Goal: Navigation & Orientation: Find specific page/section

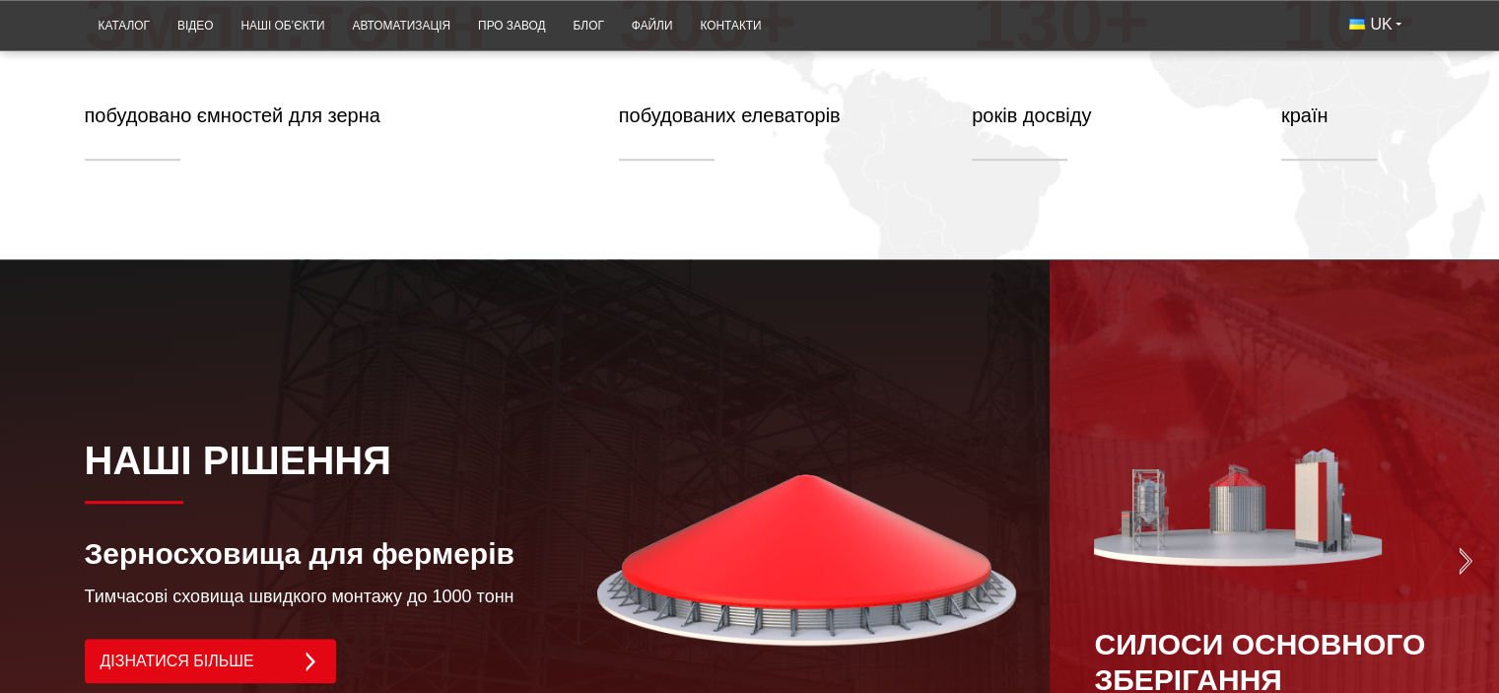
scroll to position [1084, 0]
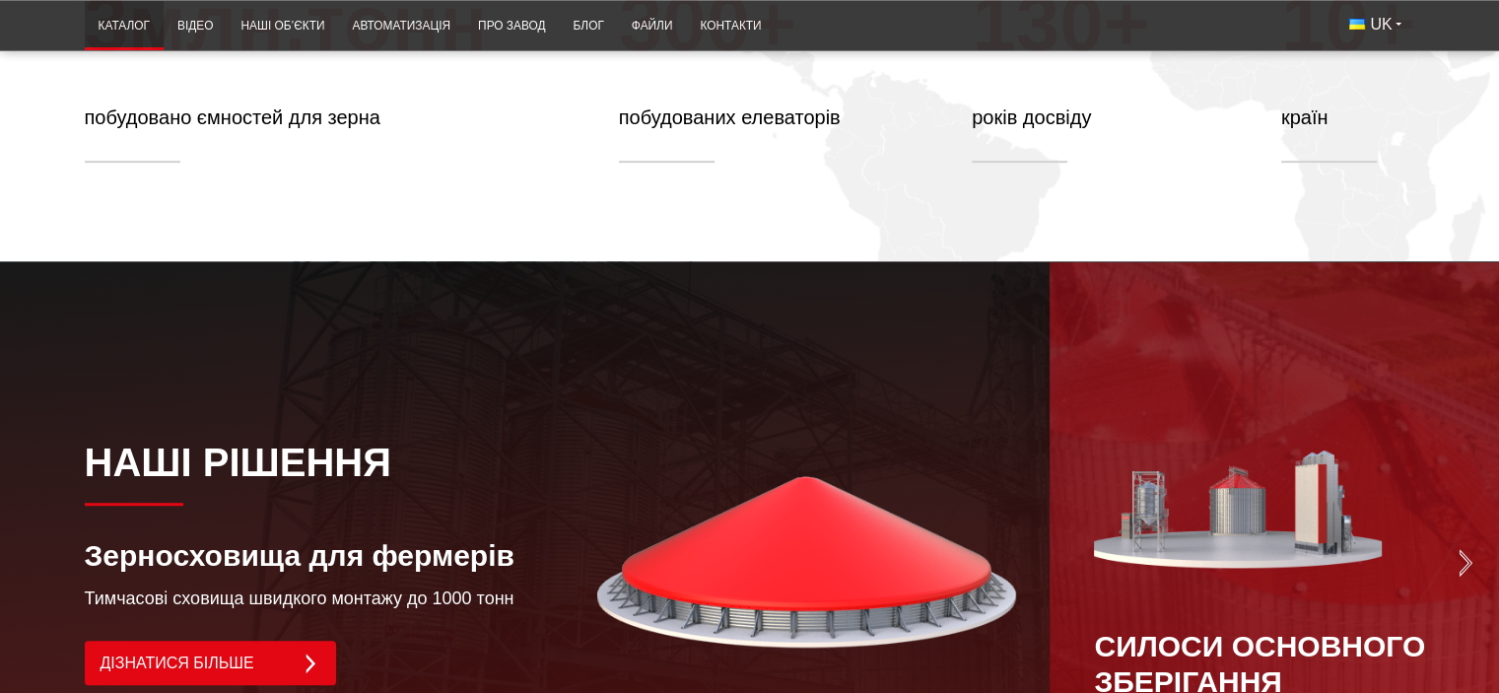
click at [132, 28] on link "Каталог" at bounding box center [124, 26] width 79 height 38
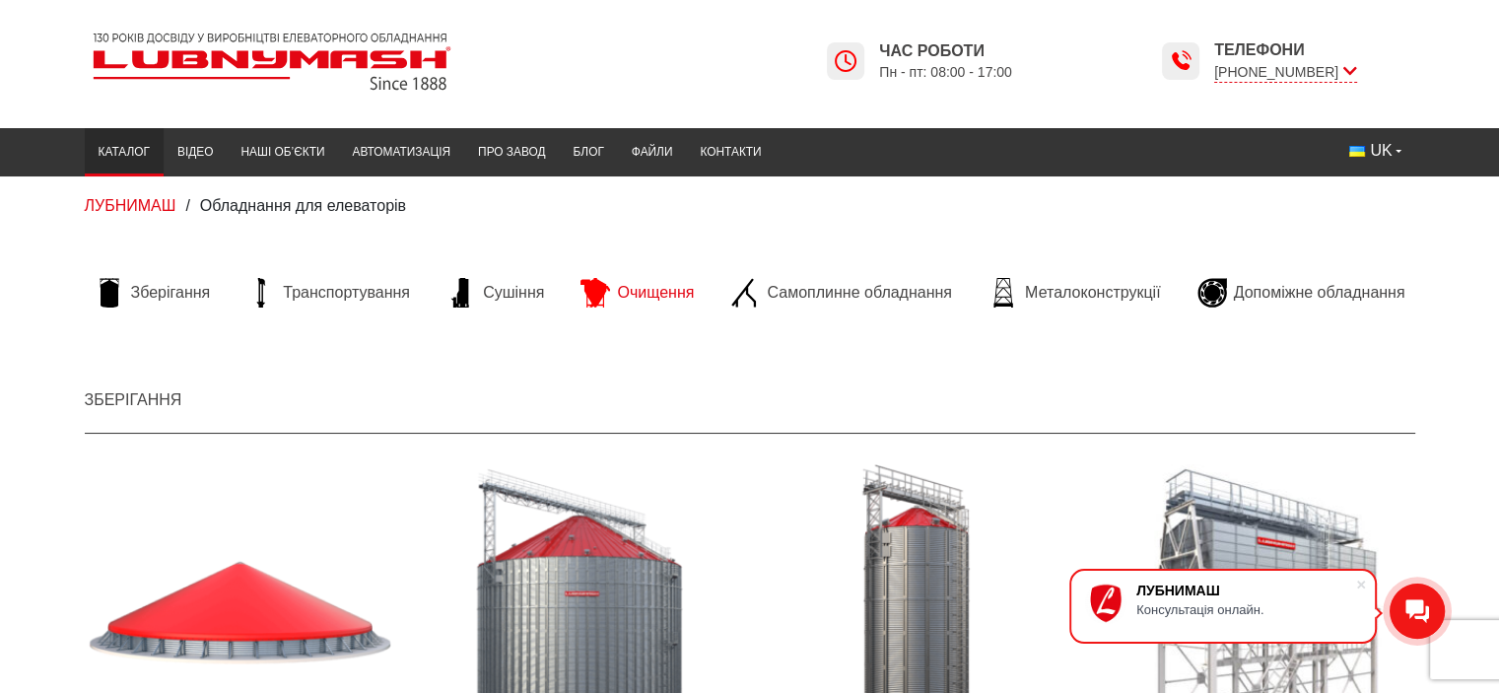
click at [615, 287] on link "Очищення" at bounding box center [636, 293] width 133 height 30
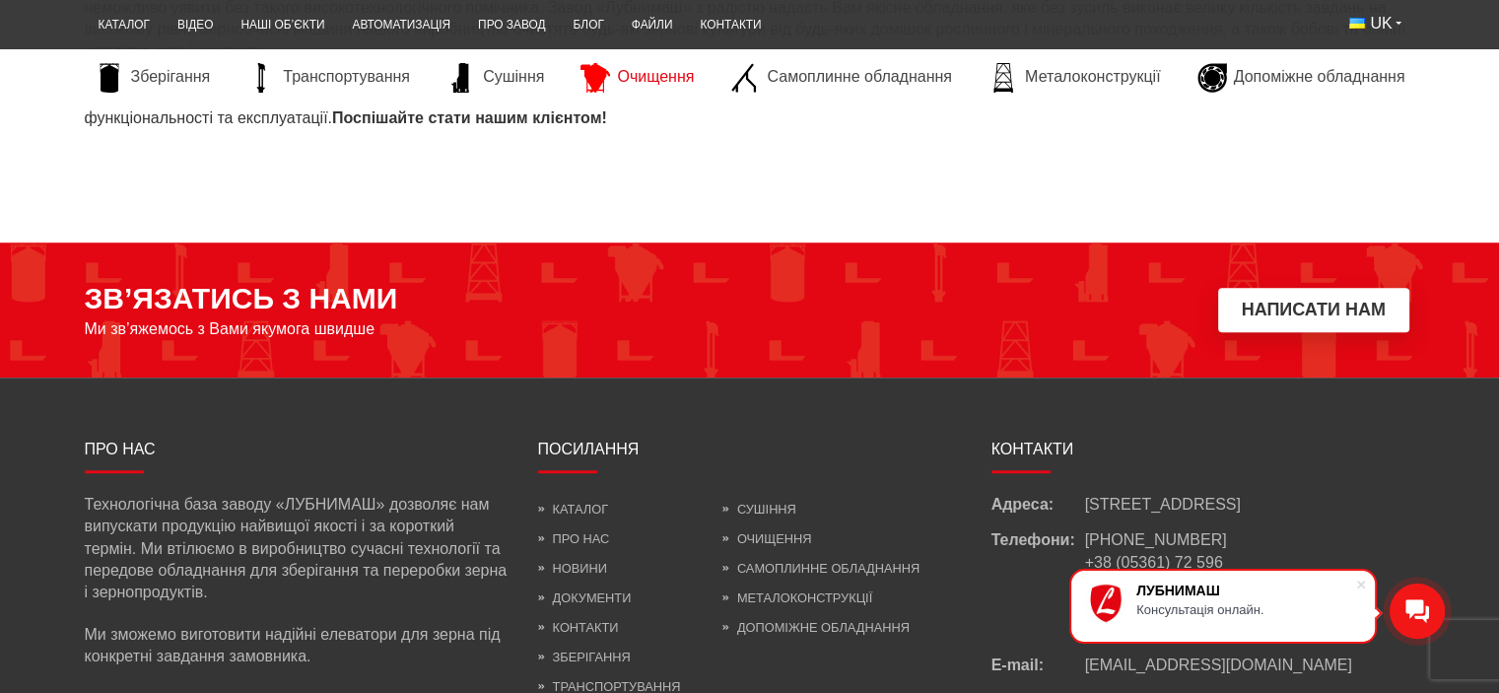
scroll to position [1706, 0]
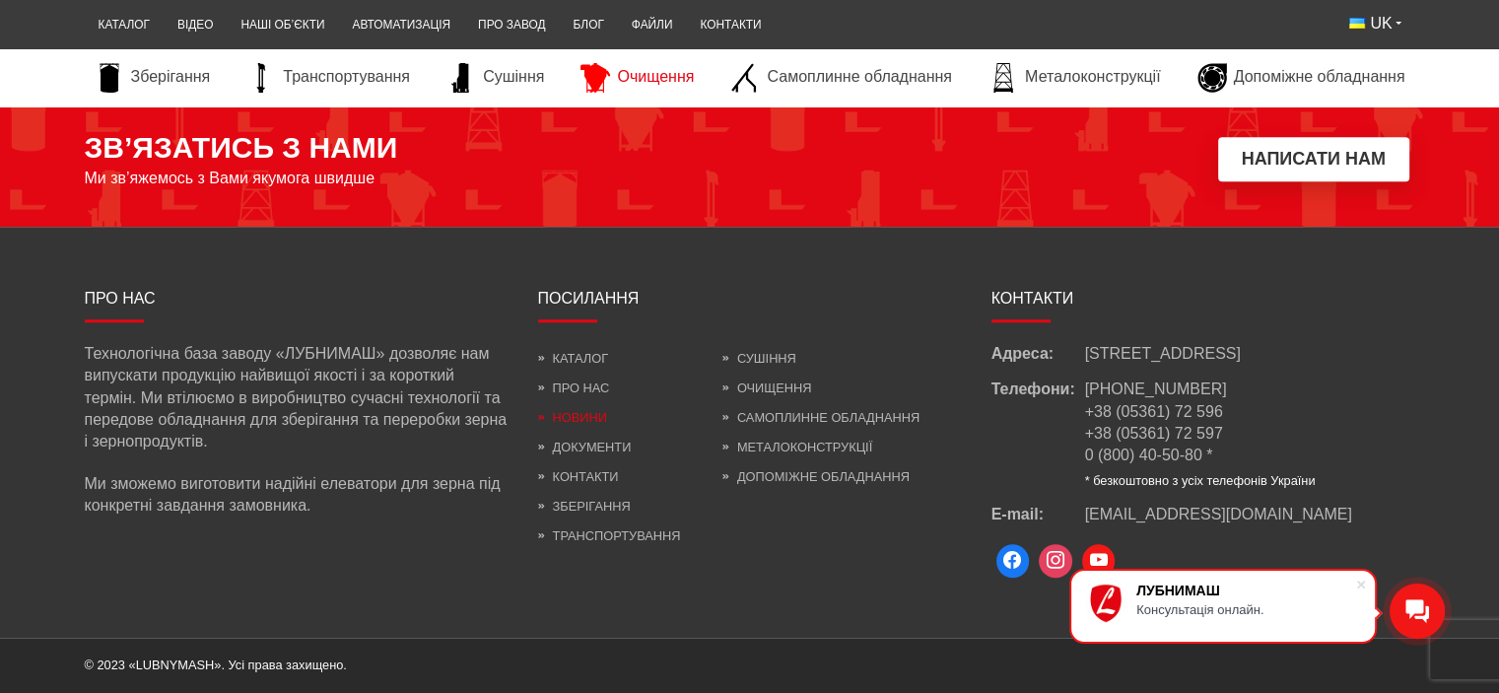
click at [570, 410] on link "Новини" at bounding box center [572, 417] width 69 height 15
